Goal: Task Accomplishment & Management: Use online tool/utility

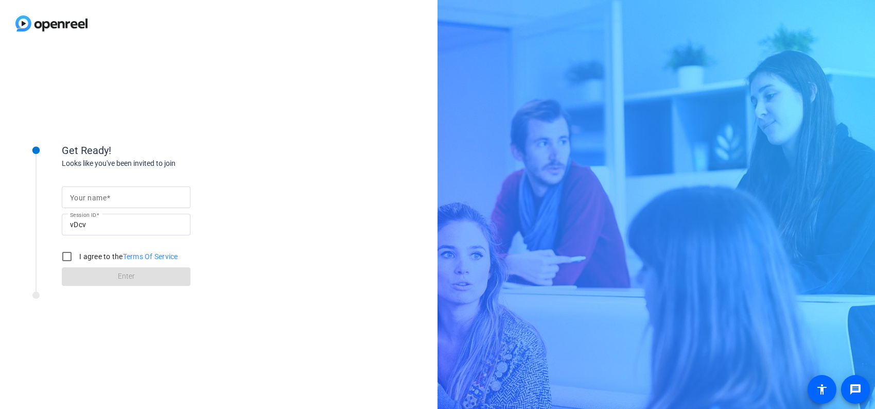
click at [122, 189] on div at bounding box center [126, 197] width 112 height 22
click at [121, 195] on input "Your name" at bounding box center [126, 197] width 112 height 12
type input "[PERSON_NAME]"
click at [63, 258] on input "I agree to the Terms Of Service" at bounding box center [67, 256] width 21 height 21
checkbox input "true"
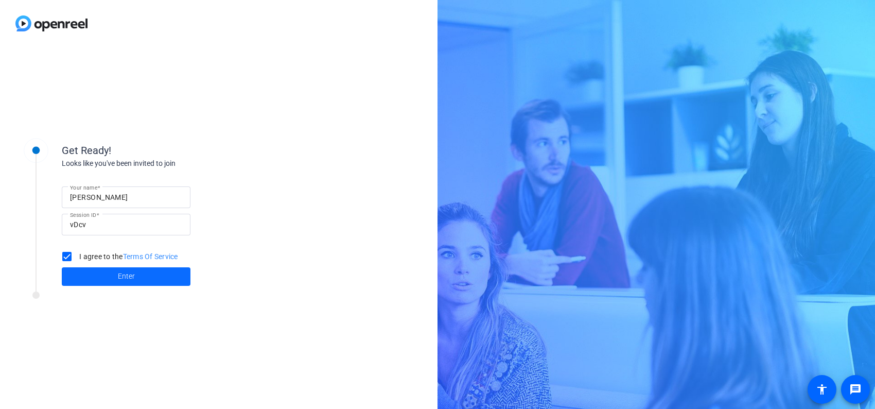
click at [81, 267] on span at bounding box center [126, 276] width 129 height 25
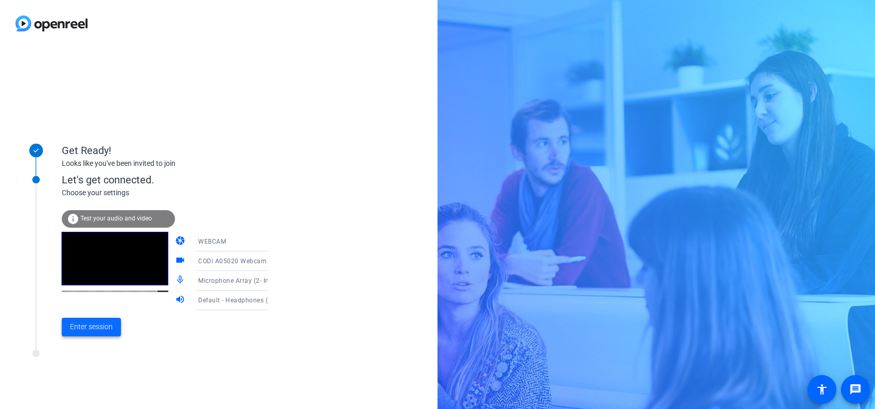
click at [96, 329] on span "Enter session" at bounding box center [91, 326] width 43 height 11
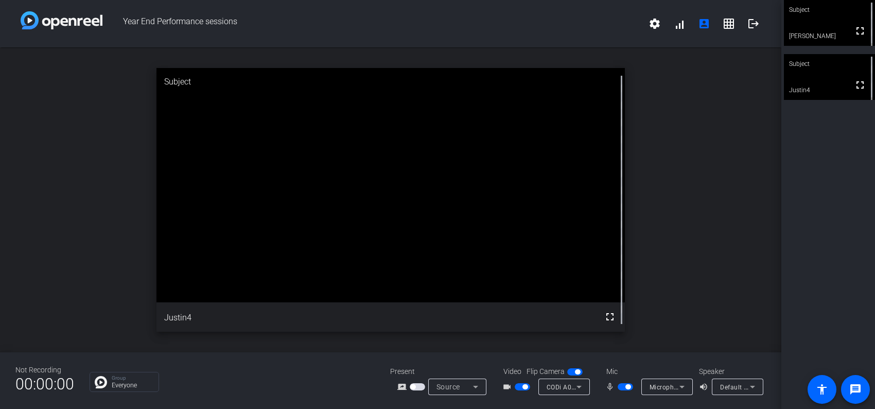
click at [475, 387] on icon at bounding box center [475, 386] width 5 height 3
click at [457, 341] on span "Screen Sharing" at bounding box center [454, 347] width 44 height 12
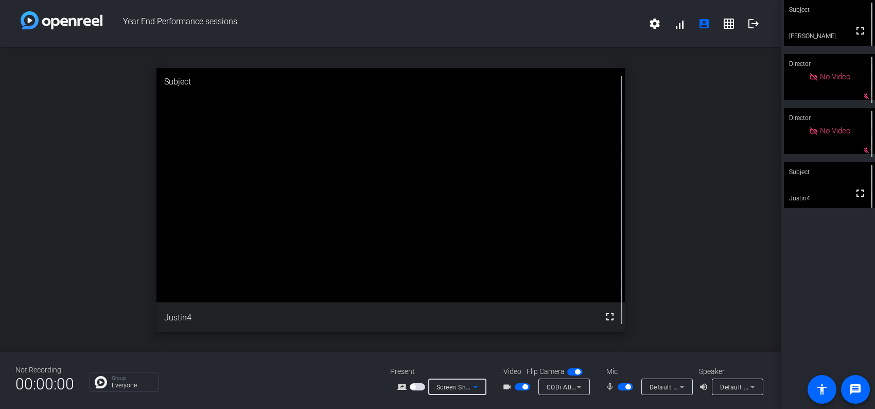
click at [475, 383] on icon at bounding box center [475, 386] width 12 height 12
click at [469, 344] on span "Screen Sharing" at bounding box center [454, 347] width 44 height 12
click at [452, 384] on span "Screen Sharing" at bounding box center [458, 386] width 45 height 8
click at [463, 343] on span "Screen Sharing" at bounding box center [454, 347] width 44 height 12
click at [471, 386] on icon at bounding box center [475, 386] width 12 height 12
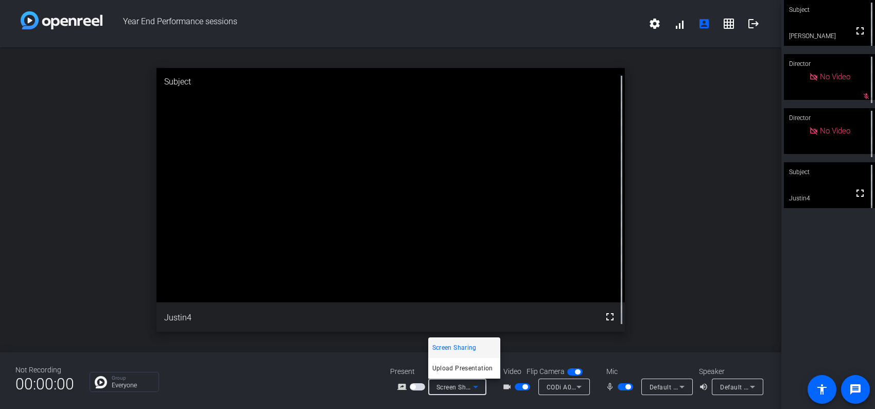
click at [474, 346] on span "Screen Sharing" at bounding box center [454, 347] width 44 height 12
click at [473, 385] on icon at bounding box center [475, 386] width 12 height 12
click at [462, 351] on span "Screen Sharing" at bounding box center [454, 347] width 44 height 12
click at [481, 384] on icon at bounding box center [475, 386] width 12 height 12
click at [459, 365] on span "Upload Presentation" at bounding box center [462, 368] width 61 height 12
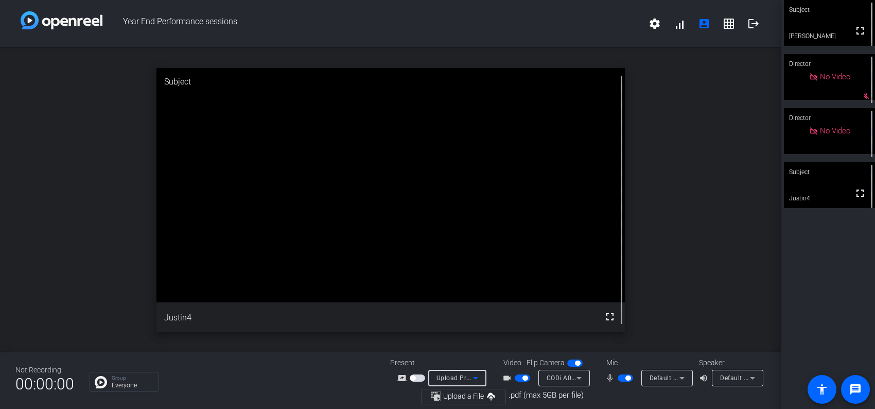
click at [468, 375] on span "Upload Presentation" at bounding box center [467, 377] width 62 height 8
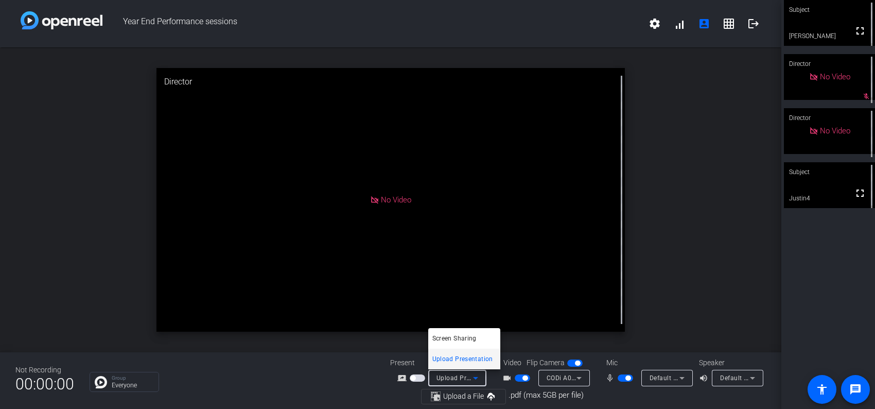
click at [470, 335] on span "Screen Sharing" at bounding box center [454, 338] width 44 height 12
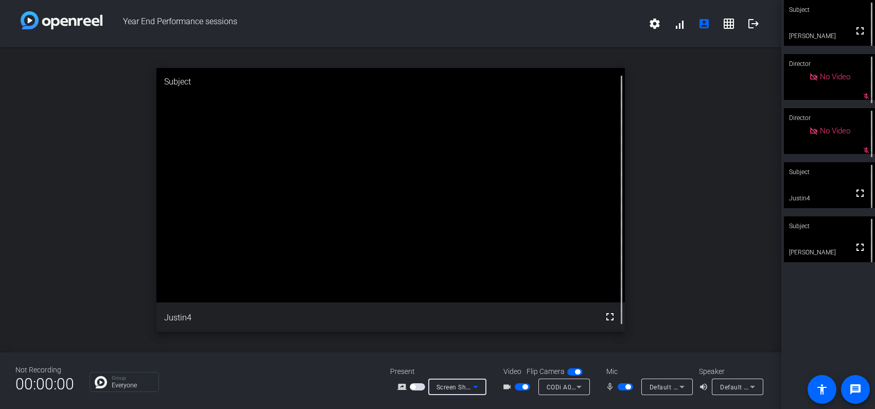
click at [650, 256] on div "open_in_new Subject fullscreen Justin4" at bounding box center [390, 199] width 781 height 305
